Goal: Find specific page/section

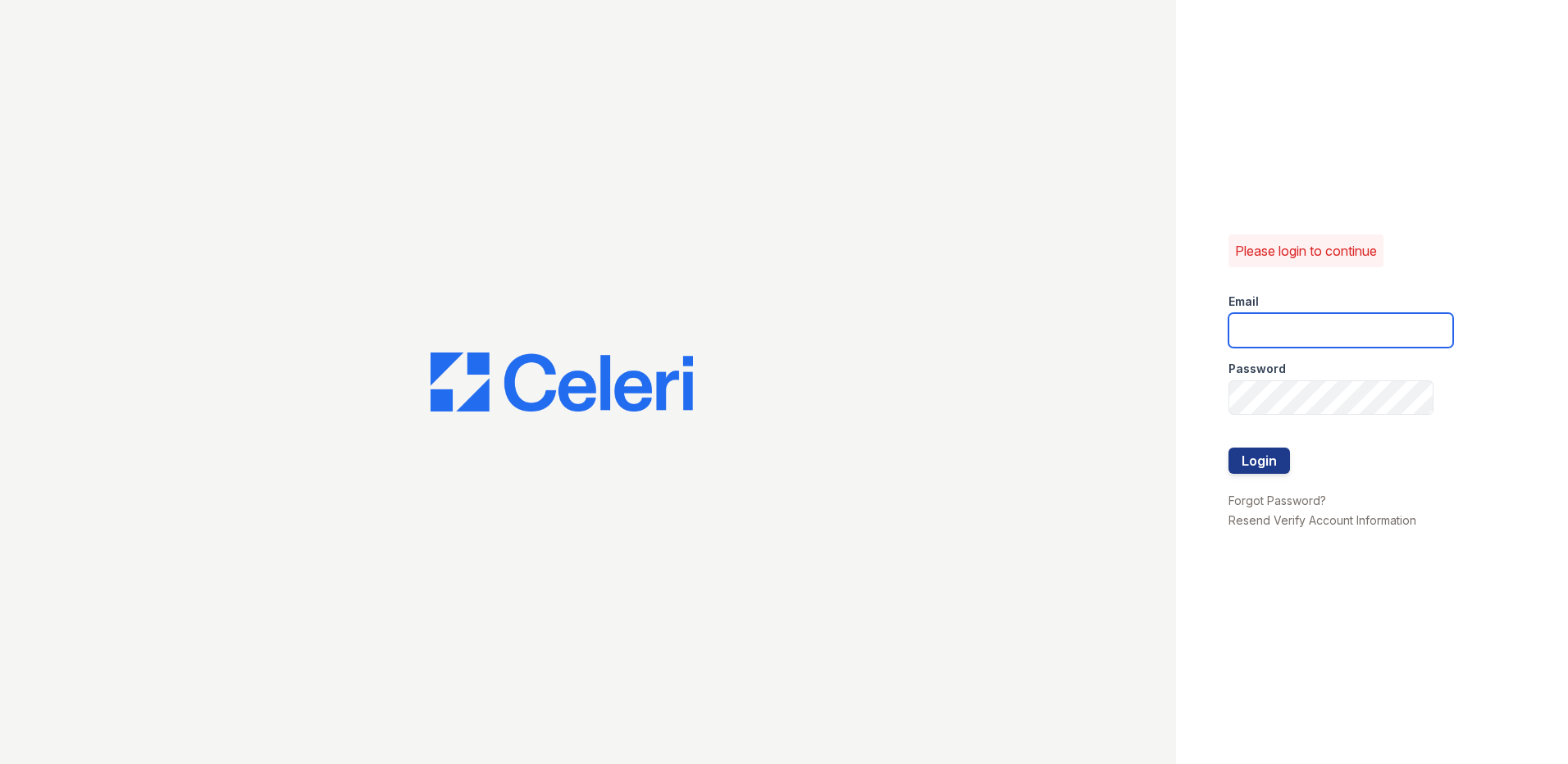
click at [1363, 319] on input "email" at bounding box center [1341, 330] width 225 height 34
type input "[EMAIL_ADDRESS][DOMAIN_NAME]"
click at [1229, 447] on button "Login" at bounding box center [1259, 460] width 62 height 26
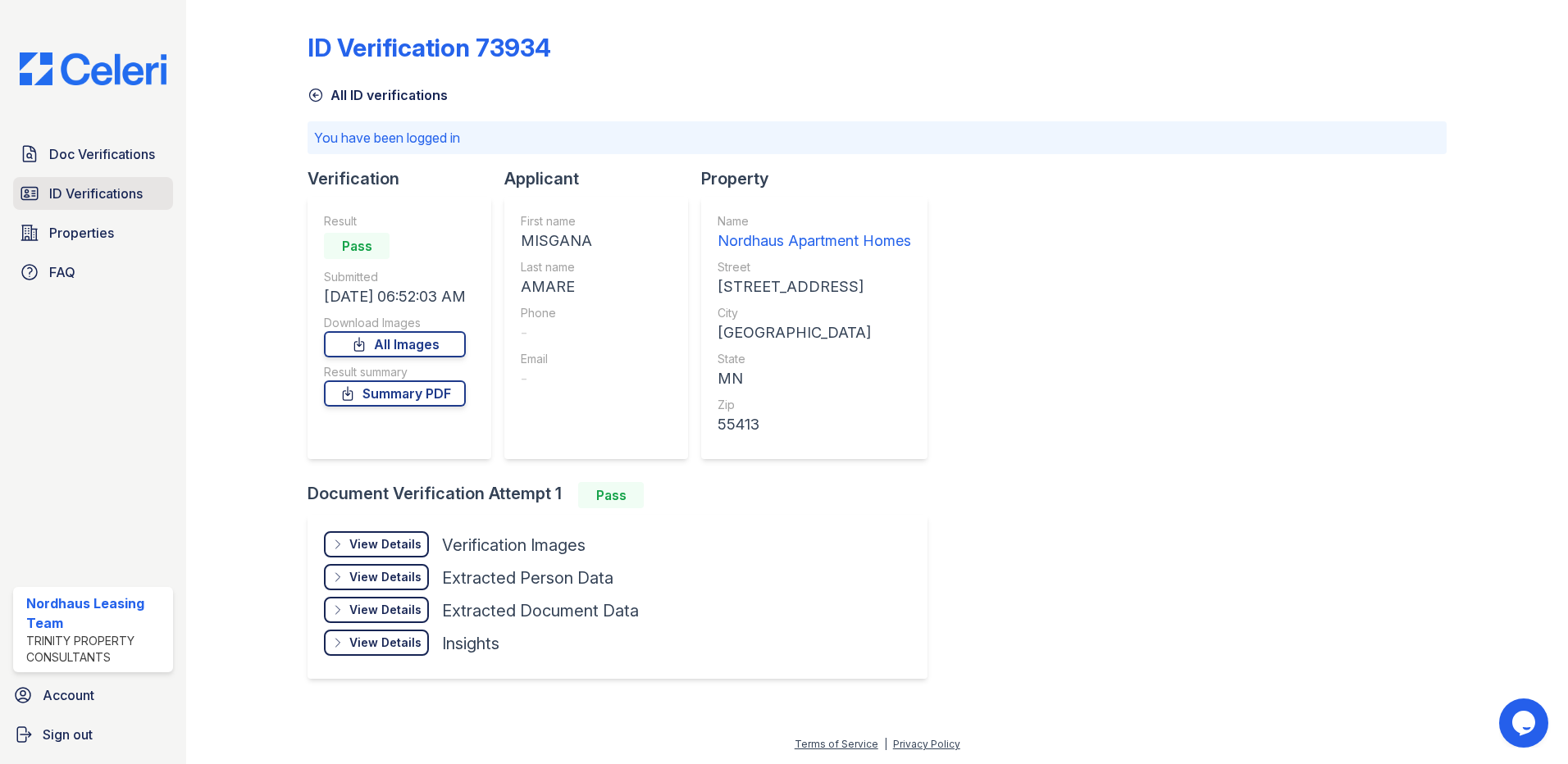
click at [79, 207] on link "ID Verifications" at bounding box center [93, 193] width 160 height 33
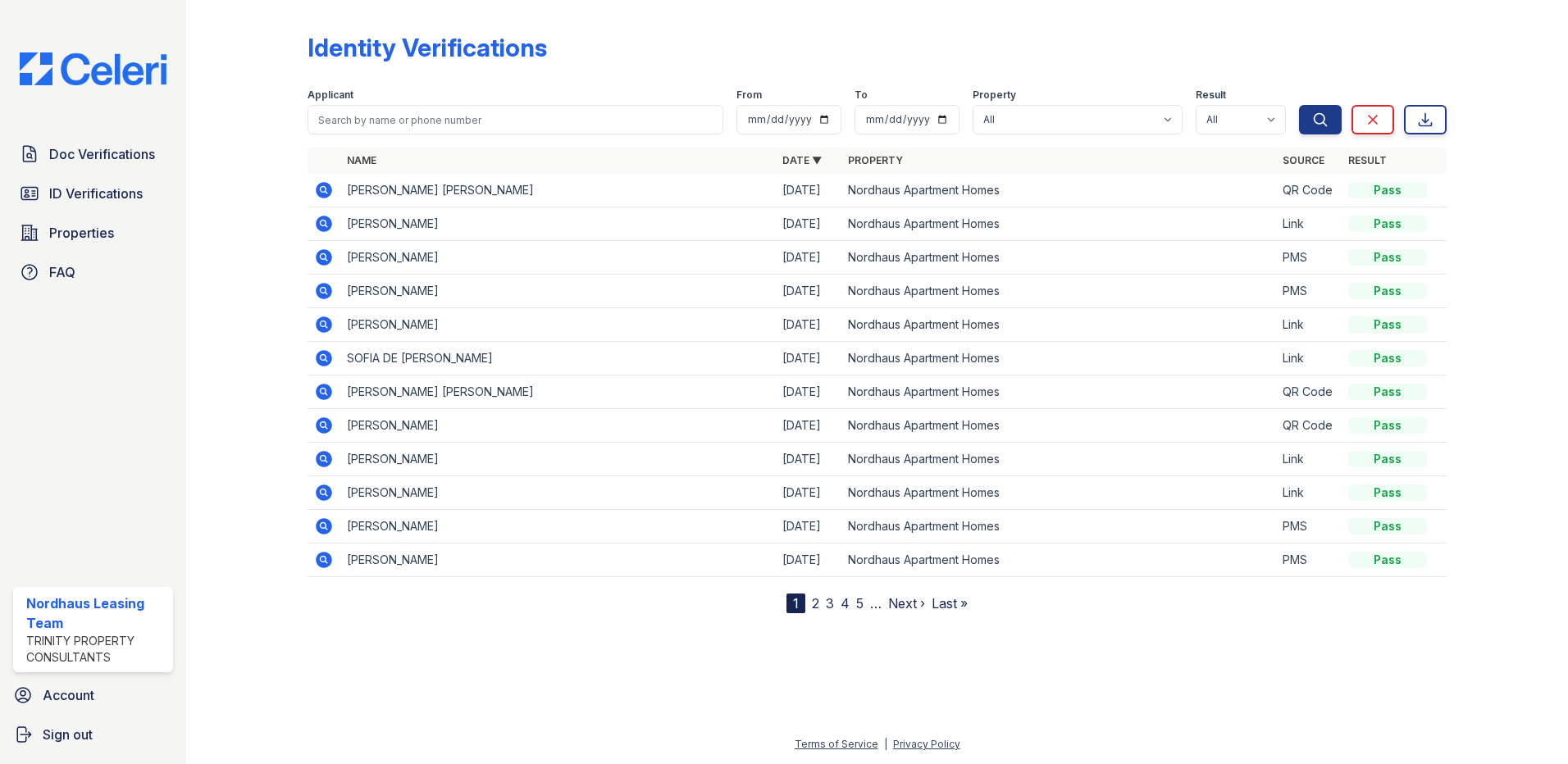
click at [813, 601] on link "2" at bounding box center [815, 603] width 7 height 16
